Goal: Register for event/course

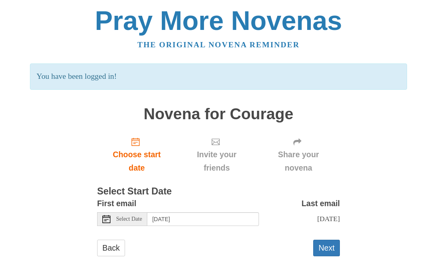
click at [329, 244] on button "Next" at bounding box center [326, 248] width 27 height 17
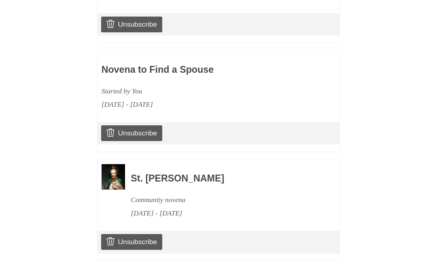
scroll to position [444, 0]
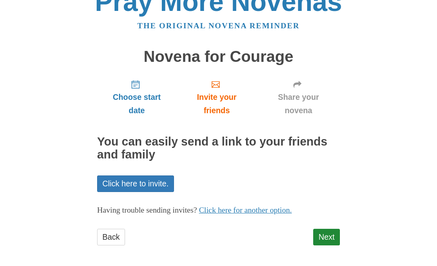
scroll to position [19, 0]
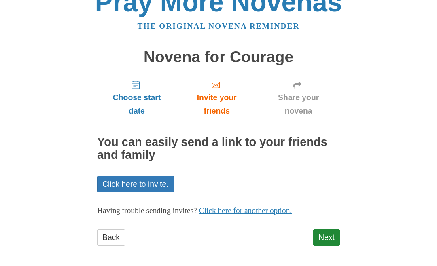
click at [329, 235] on link "Next" at bounding box center [326, 237] width 27 height 17
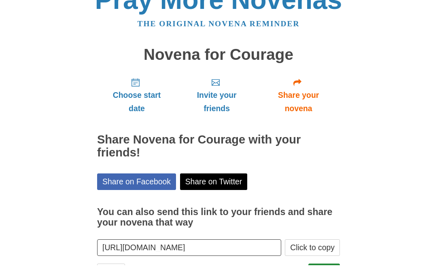
scroll to position [20, 0]
